Goal: Task Accomplishment & Management: Manage account settings

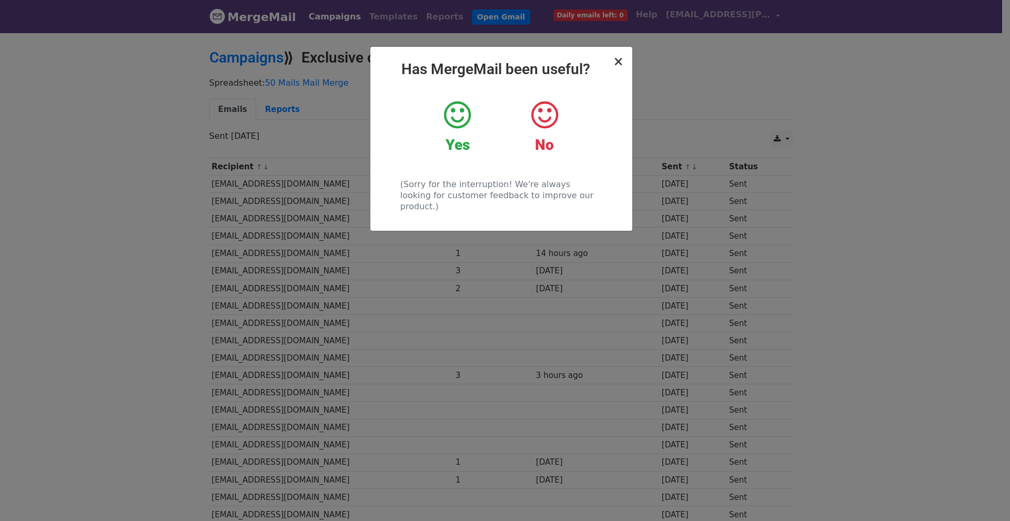
click at [613, 64] on h2 "Has MergeMail been useful?" at bounding box center [501, 69] width 245 height 18
click at [618, 64] on span "×" at bounding box center [618, 61] width 11 height 15
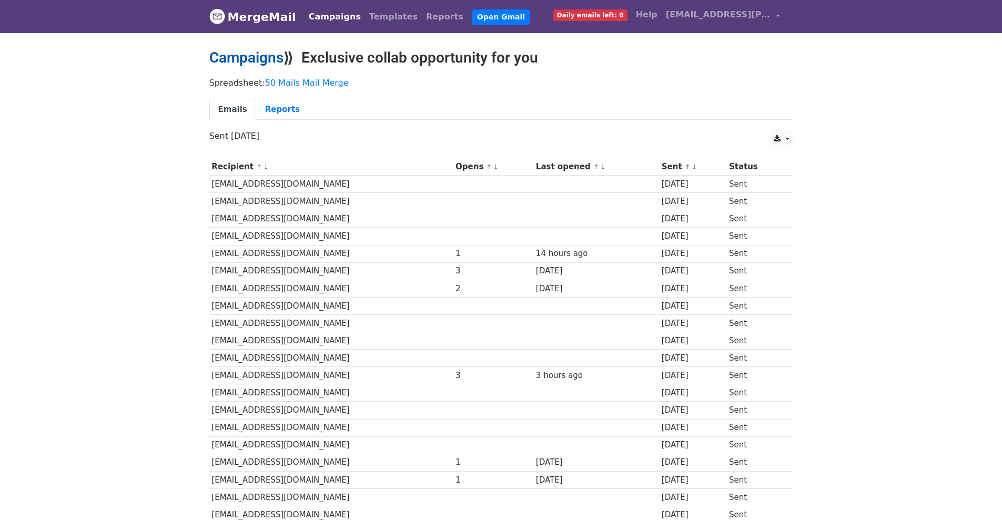
click at [257, 64] on link "Campaigns" at bounding box center [246, 57] width 74 height 17
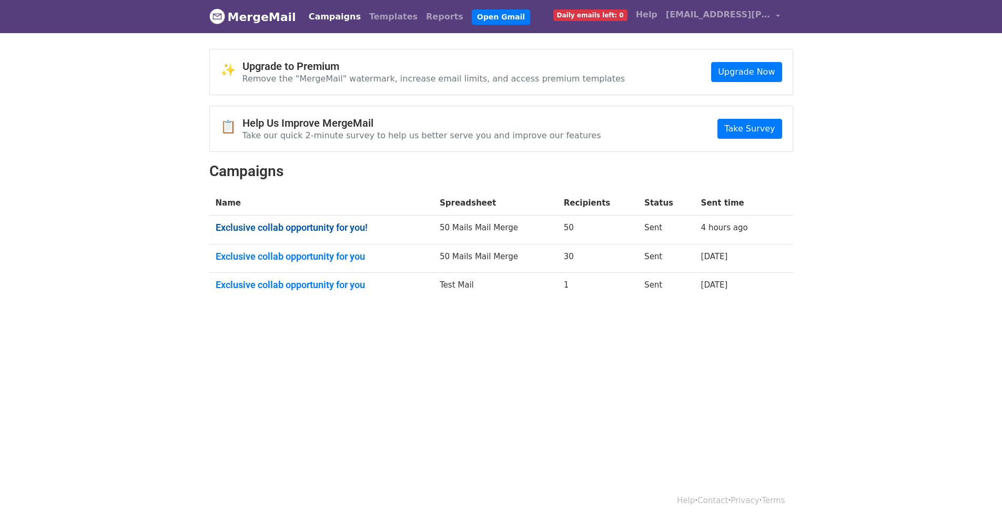
click at [287, 228] on link "Exclusive collab opportunity for you!" at bounding box center [322, 228] width 212 height 12
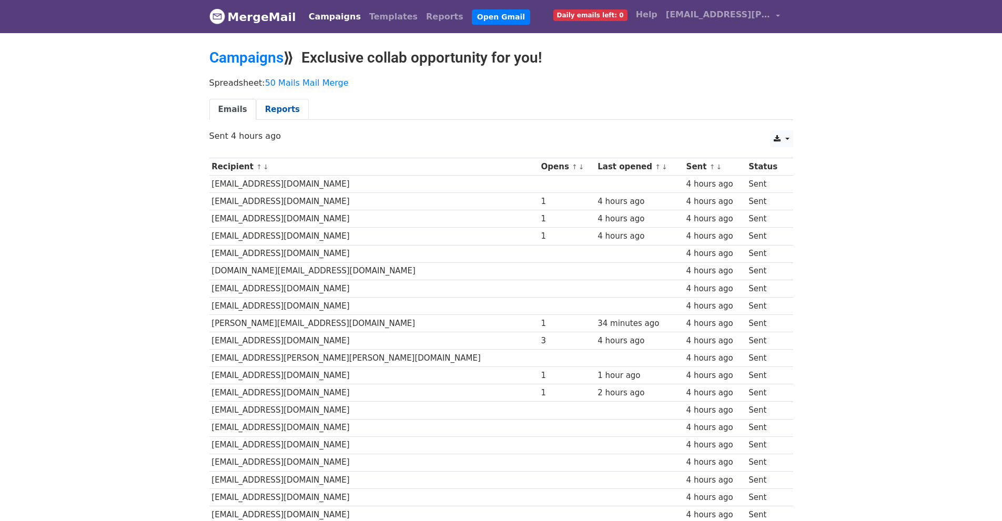
click at [260, 106] on link "Reports" at bounding box center [282, 110] width 53 height 22
